Goal: Transaction & Acquisition: Book appointment/travel/reservation

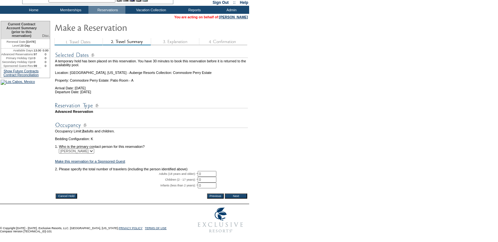
scroll to position [40, 0]
click at [209, 169] on td "2. Please specify the total number of travelers (including the person identifie…" at bounding box center [151, 169] width 193 height 4
click at [209, 172] on input "0" at bounding box center [207, 174] width 19 height 6
type input "2"
click at [315, 113] on form "29:59 Your temporary hold expires in: 30 minutes Cancel Hold Return to Temporar…" at bounding box center [249, 102] width 498 height 268
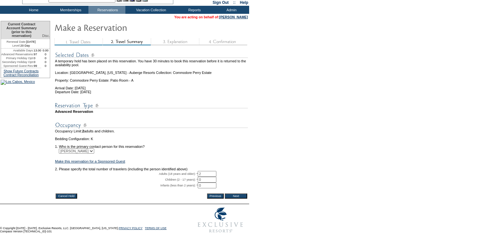
click at [236, 195] on input "Next" at bounding box center [236, 196] width 23 height 5
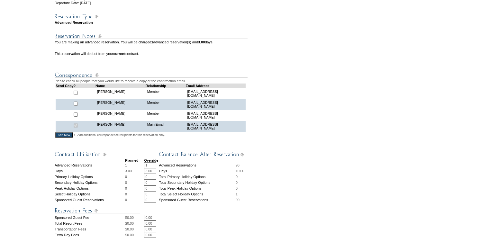
scroll to position [162, 0]
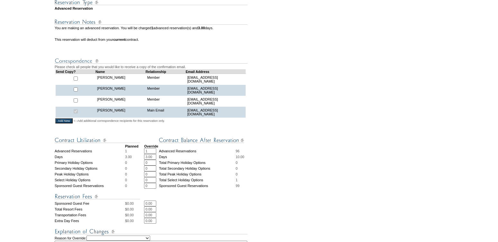
click at [150, 153] on input "1" at bounding box center [150, 151] width 12 height 6
type input "0"
click at [155, 212] on input "0.00" at bounding box center [150, 210] width 12 height 6
type input "0"
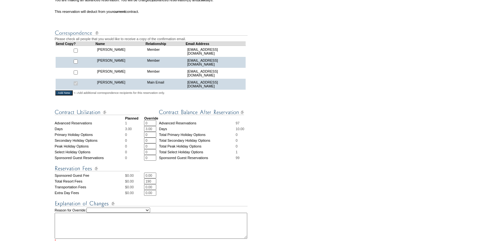
scroll to position [216, 0]
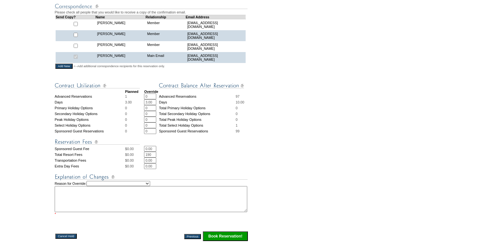
type input "190"
click at [144, 186] on select "Creating Continuous Stay Days Rebooked After Cancellation Editing Occupant Expe…" at bounding box center [119, 183] width 64 height 5
select select "1035"
click at [113, 207] on textarea at bounding box center [151, 199] width 193 height 26
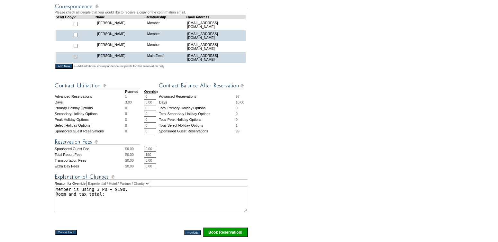
paste textarea "$2,733.58"
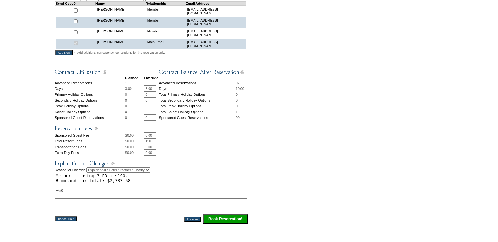
scroll to position [234, 0]
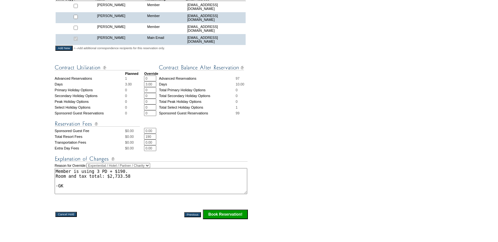
type textarea "Member is using 3 PD + $190. Room and tax total: $2,733.58 -GK"
click at [230, 219] on input "Book Reservation!" at bounding box center [225, 215] width 45 height 10
